Goal: Task Accomplishment & Management: Manage account settings

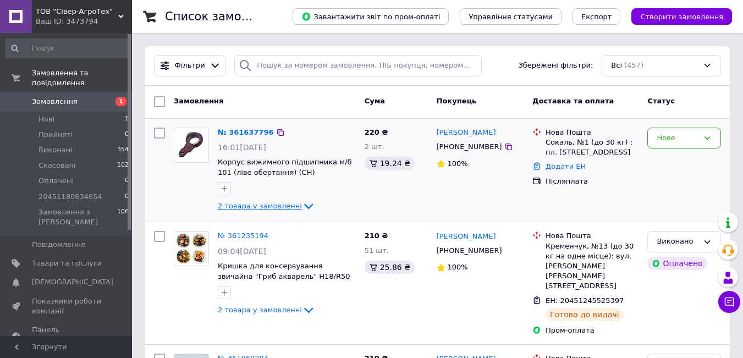
click at [302, 203] on icon at bounding box center [308, 206] width 13 height 13
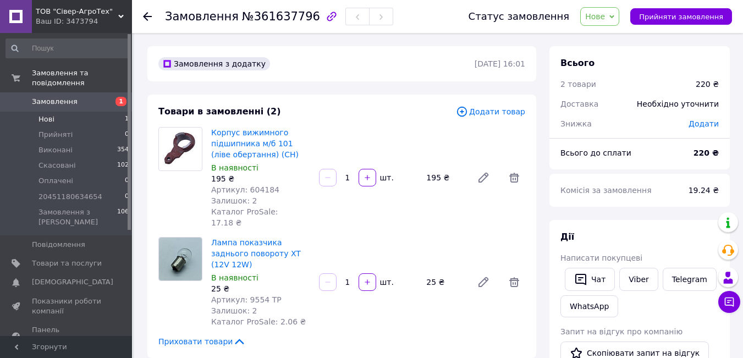
click at [68, 112] on li "Нові 1" at bounding box center [67, 119] width 135 height 15
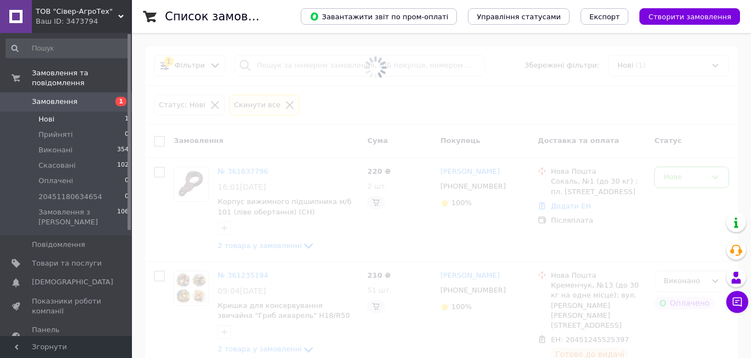
click at [690, 143] on span at bounding box center [375, 179] width 751 height 358
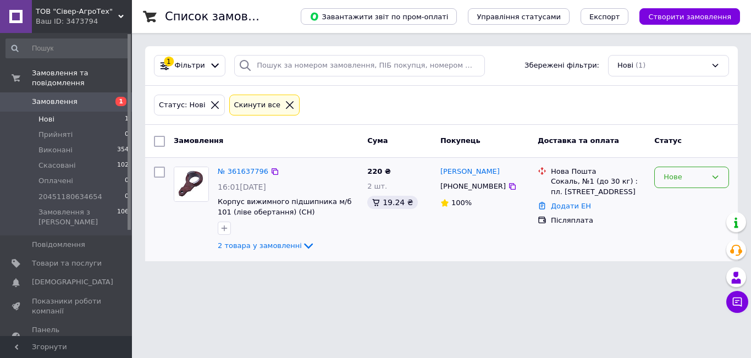
click at [700, 178] on div "Нове" at bounding box center [685, 178] width 43 height 12
click at [700, 205] on li "Прийнято" at bounding box center [692, 200] width 74 height 20
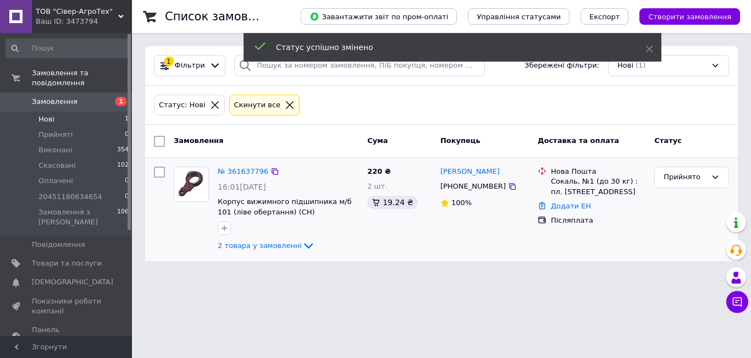
click at [51, 97] on span "Замовлення" at bounding box center [55, 102] width 46 height 10
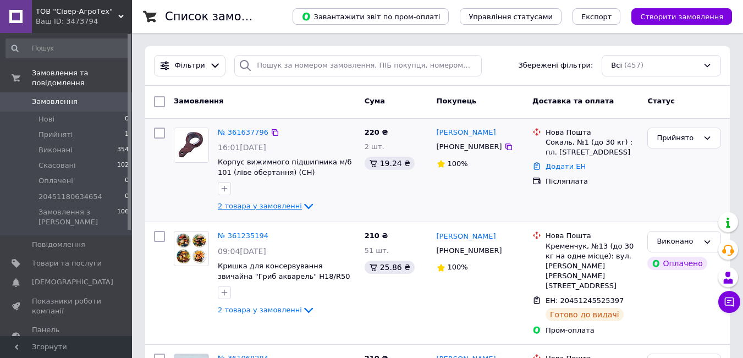
click at [302, 204] on icon at bounding box center [308, 206] width 13 height 13
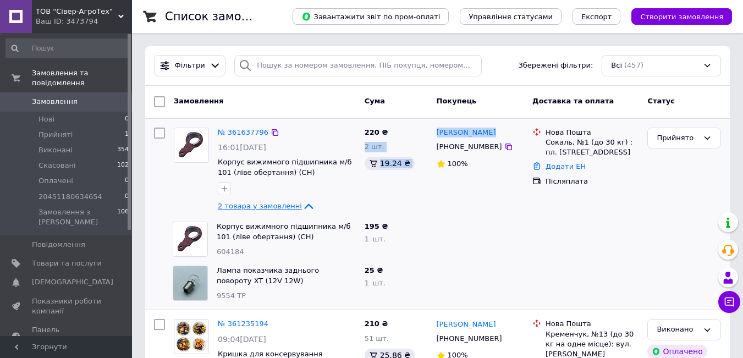
drag, startPoint x: 409, startPoint y: 132, endPoint x: 417, endPoint y: 128, distance: 9.1
click at [417, 128] on div "№ 361637796 16:01, 12.09.2025 Корпус вижимного підшипника м/б 101 (ліве обертан…" at bounding box center [438, 170] width 576 height 95
click at [504, 147] on icon at bounding box center [508, 146] width 9 height 9
click at [565, 168] on link "Додати ЕН" at bounding box center [566, 166] width 40 height 8
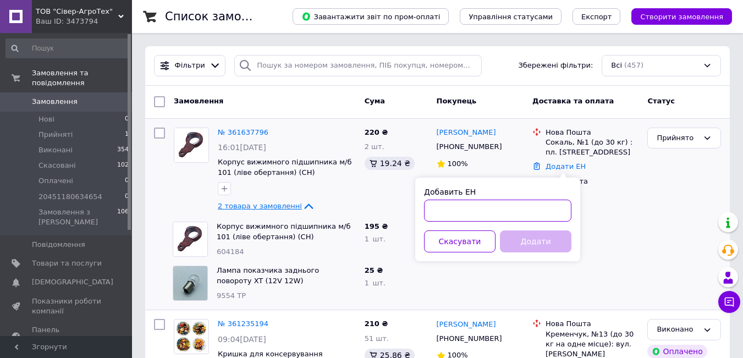
click at [469, 212] on input "Добавить ЕН" at bounding box center [497, 211] width 147 height 22
paste input "20451247376529"
type input "20451247376529"
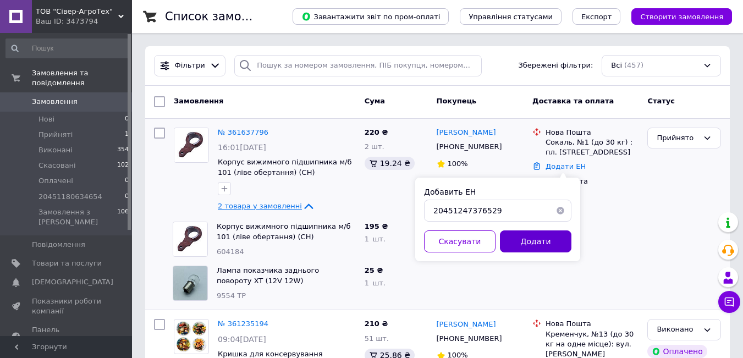
click at [530, 241] on button "Додати" at bounding box center [536, 241] width 72 height 22
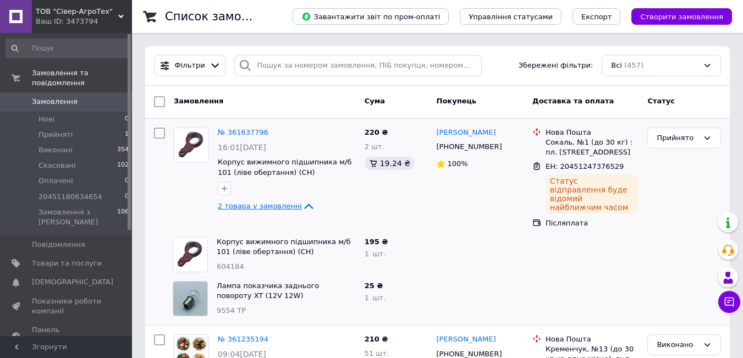
drag, startPoint x: 63, startPoint y: 93, endPoint x: 42, endPoint y: 95, distance: 21.0
click at [63, 97] on span "Замовлення" at bounding box center [55, 102] width 46 height 10
click at [64, 130] on span "Прийняті" at bounding box center [56, 135] width 34 height 10
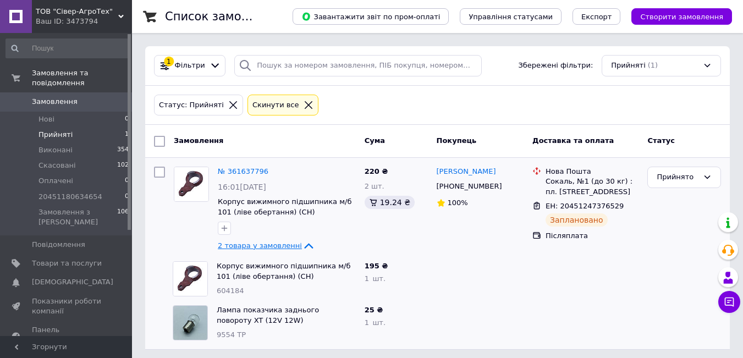
scroll to position [5, 0]
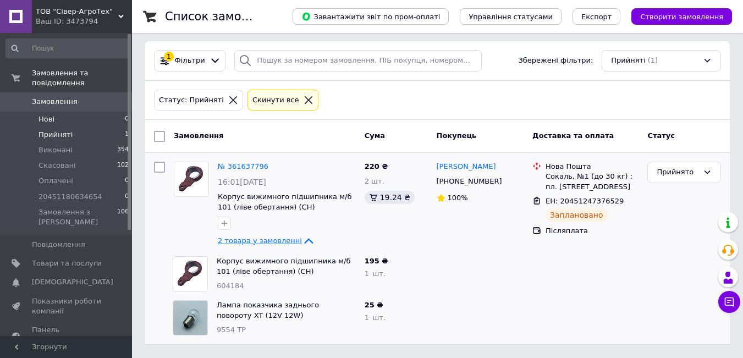
click at [48, 114] on span "Нові" at bounding box center [47, 119] width 16 height 10
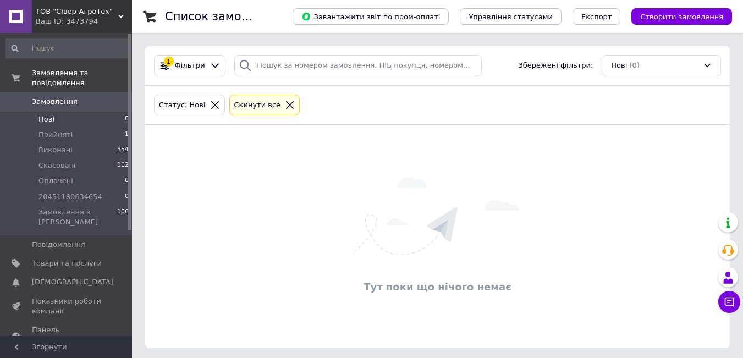
click at [48, 97] on span "Замовлення" at bounding box center [55, 102] width 46 height 10
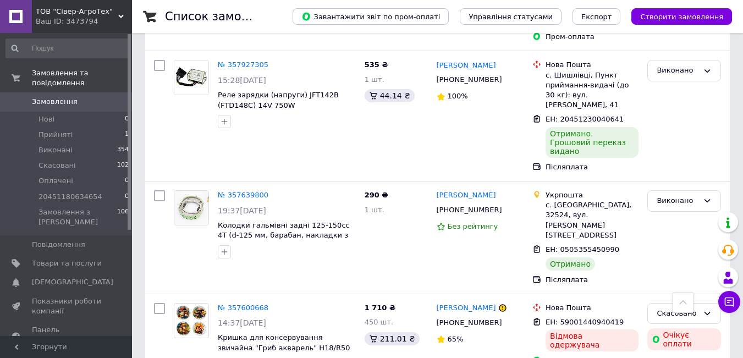
scroll to position [1705, 0]
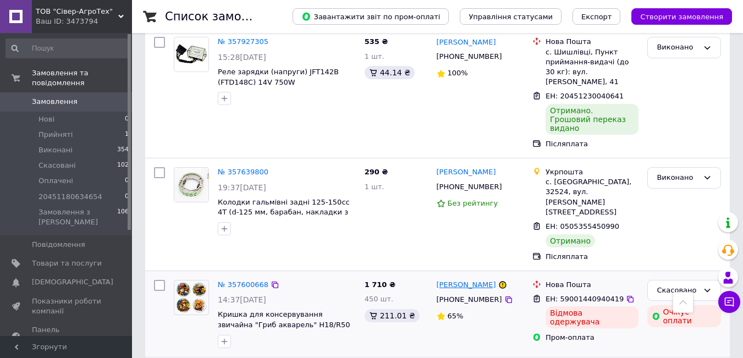
click at [455, 280] on link "[PERSON_NAME]" at bounding box center [466, 285] width 59 height 10
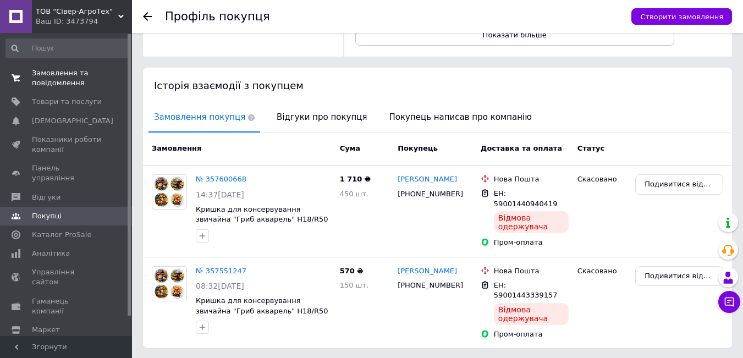
scroll to position [162, 0]
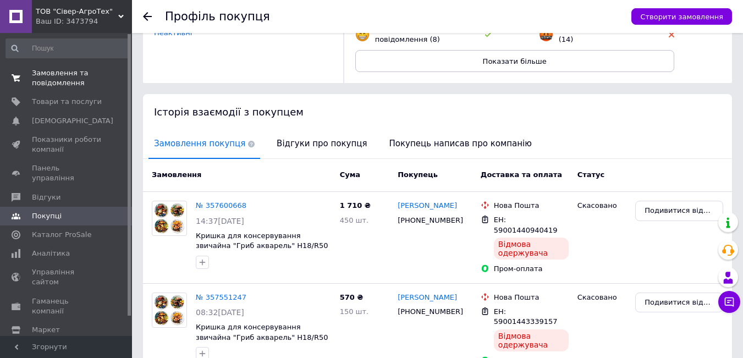
click at [54, 81] on span "Замовлення та повідомлення" at bounding box center [67, 78] width 70 height 20
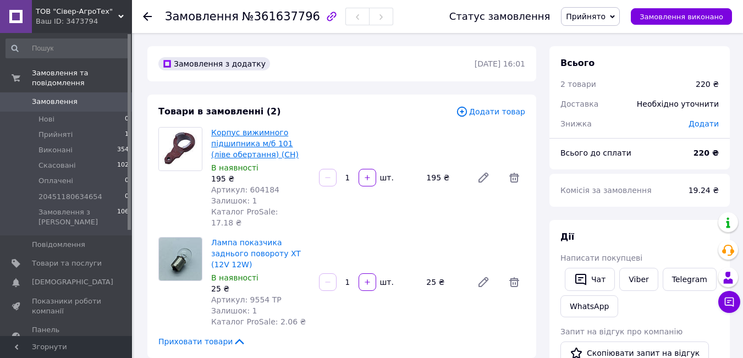
click at [244, 139] on link "Корпус вижимного підшипника м/б 101 (ліве обертання) (СН)" at bounding box center [254, 143] width 87 height 31
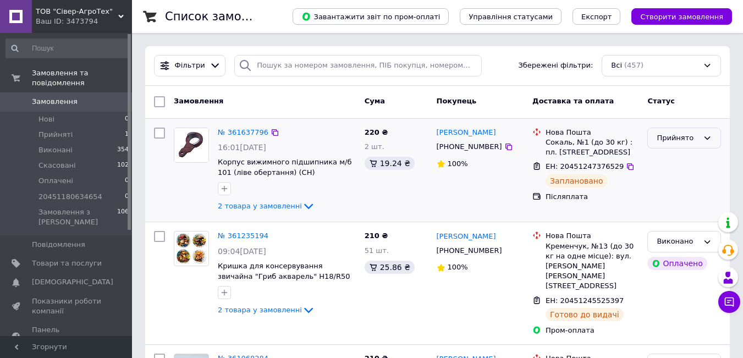
click at [685, 140] on div "Прийнято" at bounding box center [678, 139] width 42 height 12
click at [673, 163] on li "Виконано" at bounding box center [684, 161] width 73 height 20
